Goal: Information Seeking & Learning: Understand process/instructions

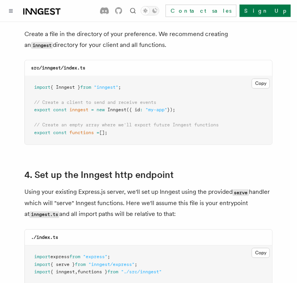
scroll to position [1050, 0]
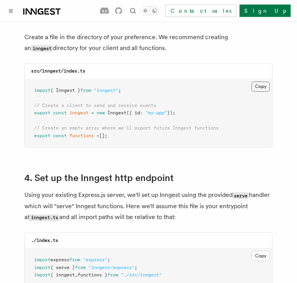
click at [261, 82] on button "Copy Copied" at bounding box center [261, 87] width 18 height 10
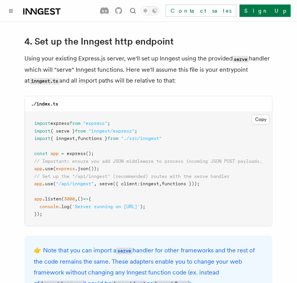
scroll to position [1188, 0]
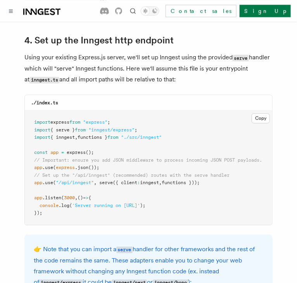
click at [99, 135] on span "functions }" at bounding box center [93, 137] width 30 height 5
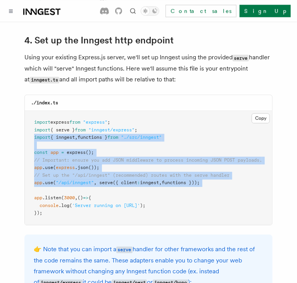
drag, startPoint x: 32, startPoint y: 127, endPoint x: 165, endPoint y: 184, distance: 145.0
click at [165, 184] on pre "import express from "express" ; import { serve } from "inngest/express" ; impor…" at bounding box center [149, 168] width 248 height 114
click at [68, 173] on span "// Set up the "/api/inngest" (recommended) routes with the serve handler" at bounding box center [132, 175] width 196 height 5
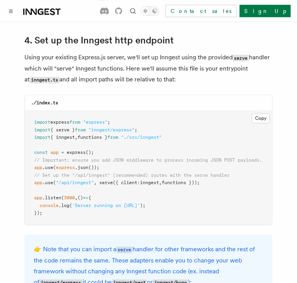
click at [75, 180] on span ""/api/inngest"" at bounding box center [75, 182] width 38 height 5
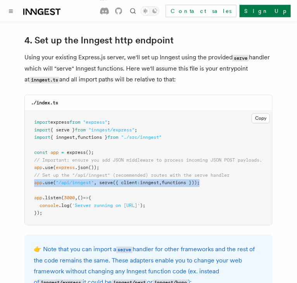
click at [75, 180] on span ""/api/inngest"" at bounding box center [75, 182] width 38 height 5
copy code "app .use ( "/api/inngest" , serve ({ client : inngest , functions }));"
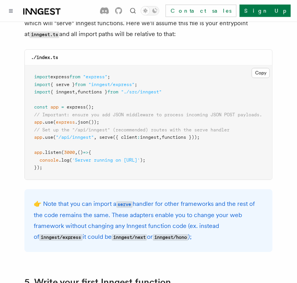
scroll to position [1233, 0]
